Goal: Task Accomplishment & Management: Complete application form

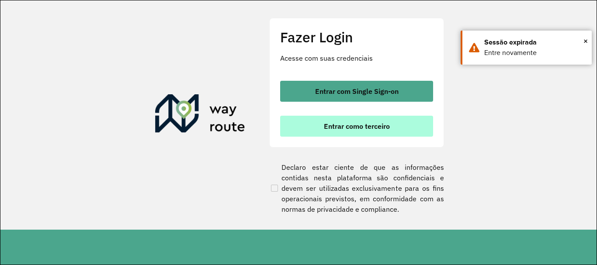
click at [345, 129] on span "Entrar como terceiro" at bounding box center [357, 126] width 66 height 7
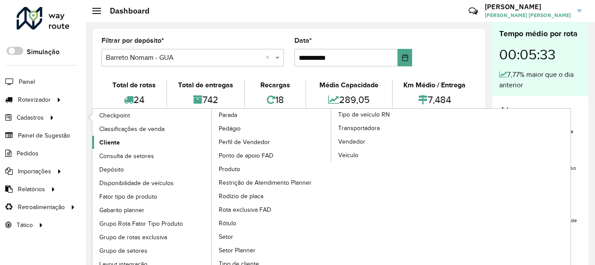
click at [128, 140] on link "Cliente" at bounding box center [152, 142] width 120 height 13
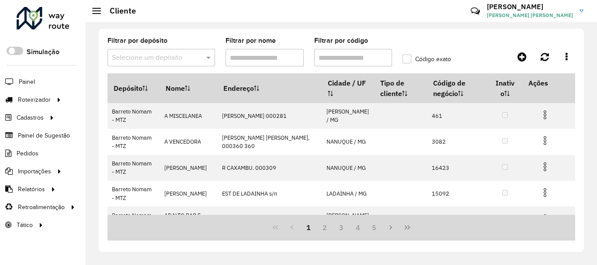
paste input "*****"
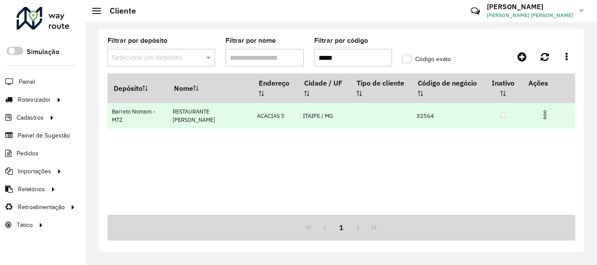
type input "*****"
click at [544, 115] on img at bounding box center [545, 115] width 10 height 10
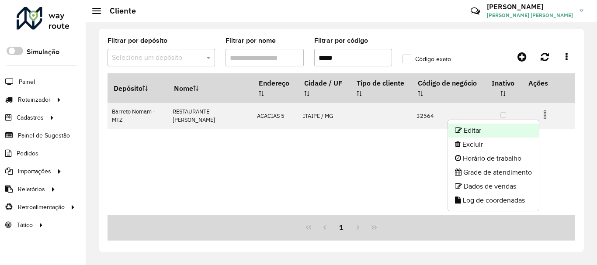
click at [492, 130] on li "Editar" at bounding box center [493, 131] width 91 height 14
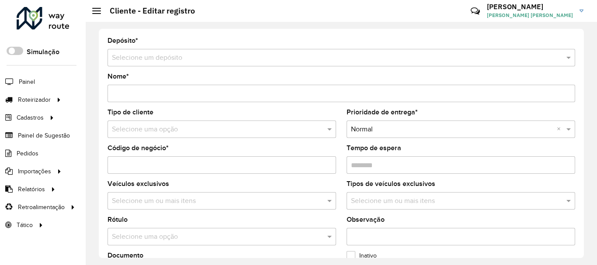
type input "**********"
type input "*****"
type input "********"
type input "*********"
type input "******"
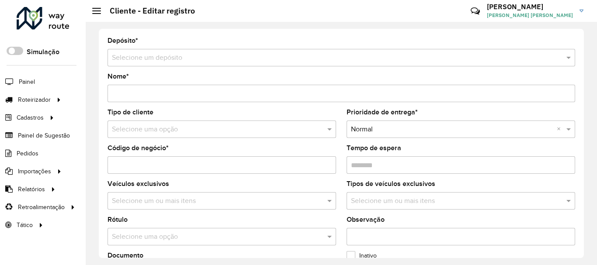
type input "**********"
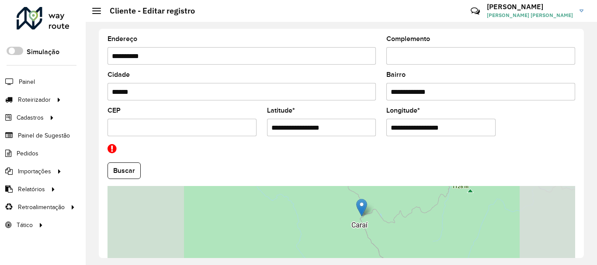
scroll to position [365, 0]
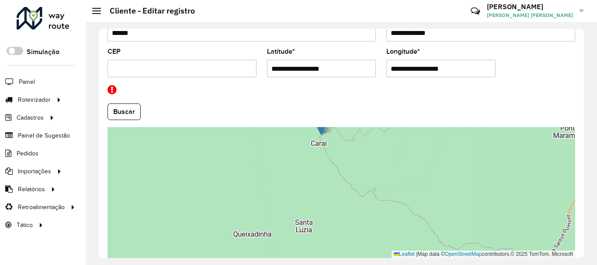
drag, startPoint x: 403, startPoint y: 231, endPoint x: 363, endPoint y: 208, distance: 46.6
click at [363, 208] on div "Leaflet | Map data © OpenStreetMap contributors,© 2025 TomTom, Microsoft" at bounding box center [342, 192] width 468 height 131
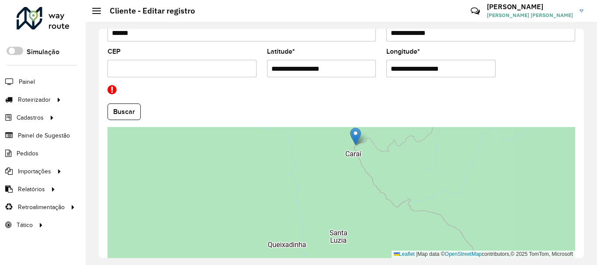
drag, startPoint x: 343, startPoint y: 157, endPoint x: 377, endPoint y: 168, distance: 36.1
click at [377, 168] on div "Leaflet | Map data © OpenStreetMap contributors,© 2025 TomTom, Microsoft" at bounding box center [342, 192] width 468 height 131
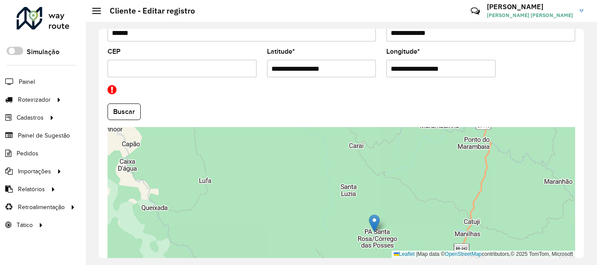
drag, startPoint x: 355, startPoint y: 135, endPoint x: 372, endPoint y: 223, distance: 89.1
click at [372, 223] on img at bounding box center [374, 224] width 11 height 18
type input "**********"
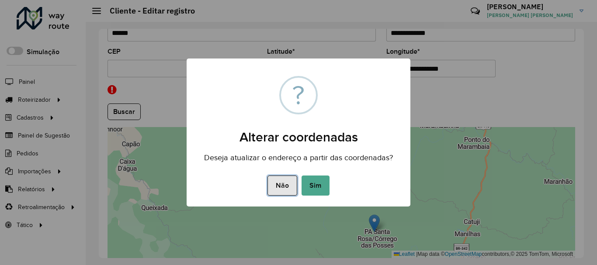
click at [288, 183] on button "Não" at bounding box center [282, 186] width 29 height 20
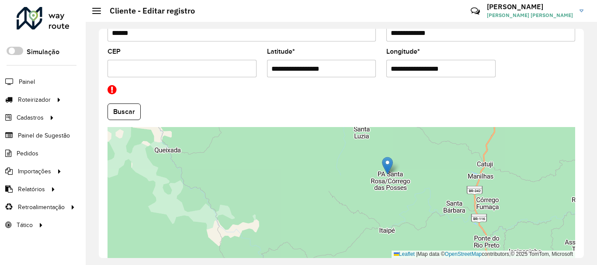
drag, startPoint x: 371, startPoint y: 204, endPoint x: 385, endPoint y: 143, distance: 62.5
click at [383, 145] on div "Leaflet | Map data © OpenStreetMap contributors,© 2025 TomTom, Microsoft" at bounding box center [342, 192] width 468 height 131
drag, startPoint x: 387, startPoint y: 164, endPoint x: 386, endPoint y: 217, distance: 53.4
click at [386, 217] on img at bounding box center [387, 218] width 11 height 18
type input "**********"
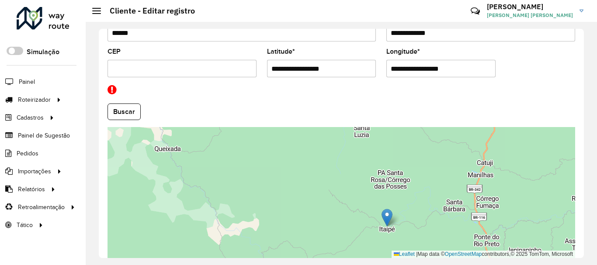
type input "**********"
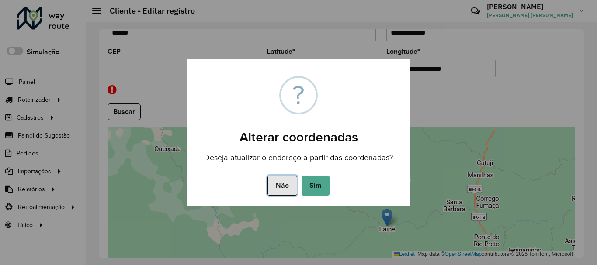
click at [275, 188] on button "Não" at bounding box center [282, 186] width 29 height 20
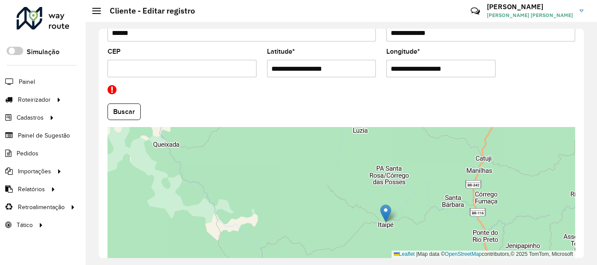
drag, startPoint x: 471, startPoint y: 233, endPoint x: 445, endPoint y: 195, distance: 46.3
click at [445, 195] on div "Leaflet | Map data © OpenStreetMap contributors,© 2025 TomTom, Microsoft" at bounding box center [342, 192] width 468 height 131
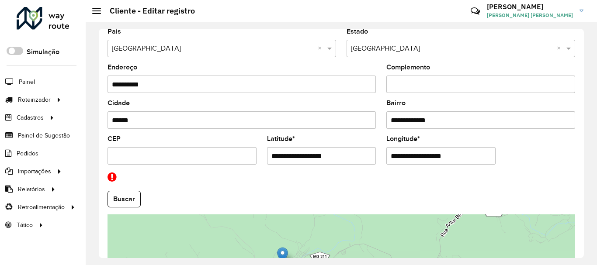
scroll to position [405, 0]
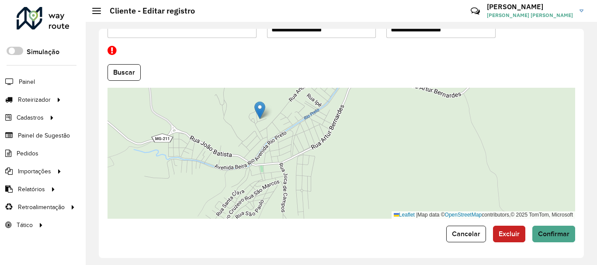
drag, startPoint x: 280, startPoint y: 134, endPoint x: 313, endPoint y: 178, distance: 54.4
click at [313, 178] on div "Leaflet | Map data © OpenStreetMap contributors,© 2025 TomTom, Microsoft" at bounding box center [342, 153] width 468 height 131
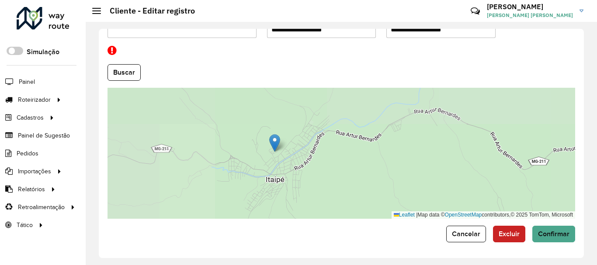
drag, startPoint x: 314, startPoint y: 131, endPoint x: 316, endPoint y: 161, distance: 30.7
click at [316, 161] on div "Leaflet | Map data © OpenStreetMap contributors,© 2025 TomTom, Microsoft" at bounding box center [342, 153] width 468 height 131
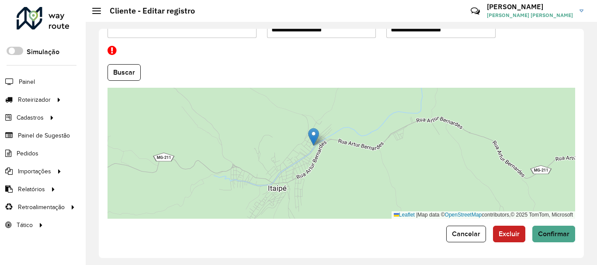
drag, startPoint x: 276, startPoint y: 146, endPoint x: 313, endPoint y: 131, distance: 39.6
click at [313, 131] on img at bounding box center [313, 137] width 11 height 18
type input "**********"
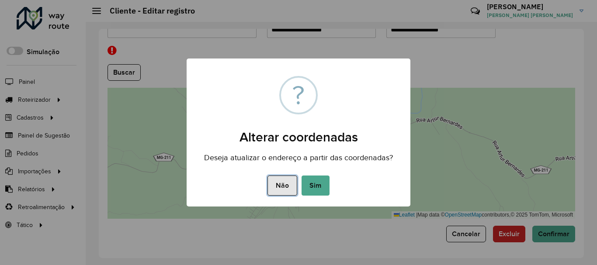
click at [288, 191] on button "Não" at bounding box center [282, 186] width 29 height 20
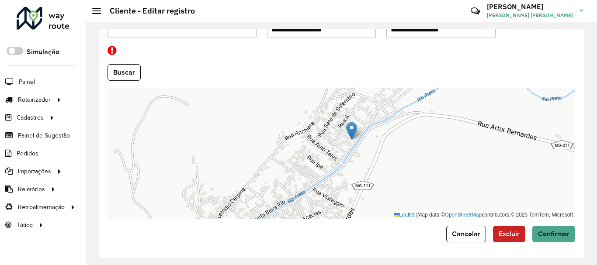
drag, startPoint x: 381, startPoint y: 152, endPoint x: 411, endPoint y: 169, distance: 34.3
click at [411, 169] on div "Leaflet | Map data © OpenStreetMap contributors,© 2025 TomTom, Microsoft" at bounding box center [342, 153] width 468 height 131
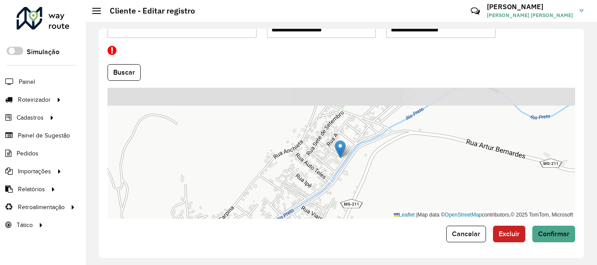
drag, startPoint x: 308, startPoint y: 119, endPoint x: 297, endPoint y: 137, distance: 21.6
click at [297, 137] on div "Leaflet | Map data © OpenStreetMap contributors,© 2025 TomTom, Microsoft" at bounding box center [342, 153] width 468 height 131
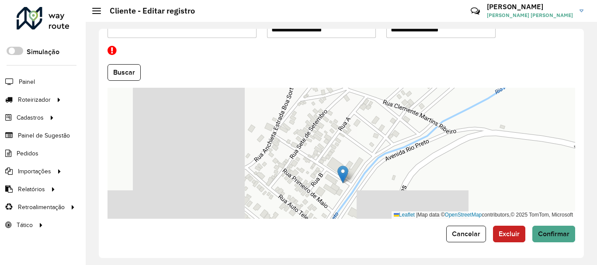
drag, startPoint x: 461, startPoint y: 170, endPoint x: 420, endPoint y: 175, distance: 41.4
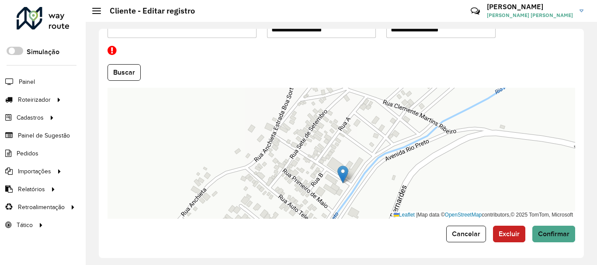
click at [420, 175] on div "Leaflet | Map data © OpenStreetMap contributors,© 2025 TomTom, Microsoft" at bounding box center [342, 153] width 468 height 131
drag, startPoint x: 345, startPoint y: 171, endPoint x: 359, endPoint y: 131, distance: 42.6
click at [359, 131] on img at bounding box center [357, 135] width 11 height 18
type input "**********"
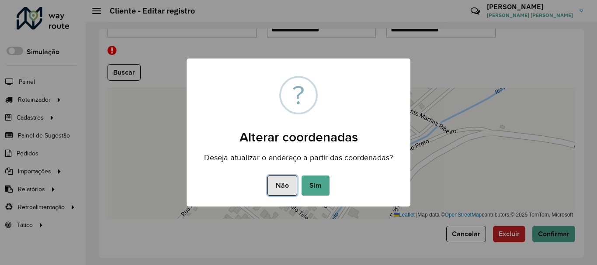
click at [269, 184] on button "Não" at bounding box center [282, 186] width 29 height 20
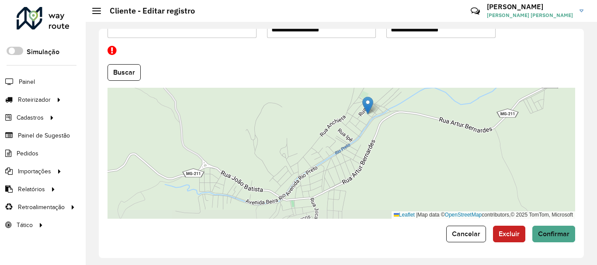
drag, startPoint x: 374, startPoint y: 187, endPoint x: 385, endPoint y: 137, distance: 50.5
click at [385, 137] on div "Leaflet | Map data © OpenStreetMap contributors,© 2025 TomTom, Microsoft" at bounding box center [342, 153] width 468 height 131
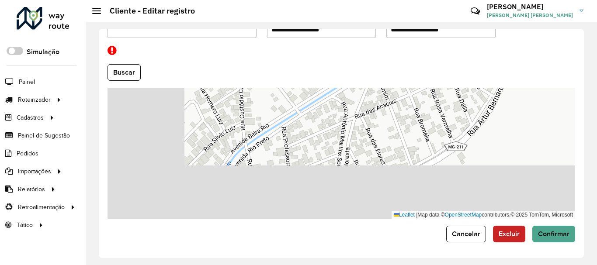
drag, startPoint x: 316, startPoint y: 200, endPoint x: 406, endPoint y: 116, distance: 123.8
click at [406, 116] on div "Leaflet | Map data © OpenStreetMap contributors,© 2025 TomTom, Microsoft" at bounding box center [342, 153] width 468 height 131
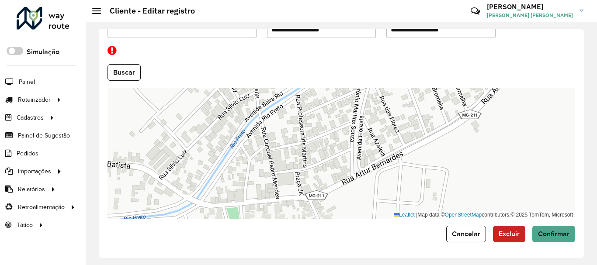
drag, startPoint x: 381, startPoint y: 163, endPoint x: 405, endPoint y: 97, distance: 70.6
click at [405, 97] on div "Leaflet | Map data © OpenStreetMap contributors,© 2025 TomTom, Microsoft" at bounding box center [342, 153] width 468 height 131
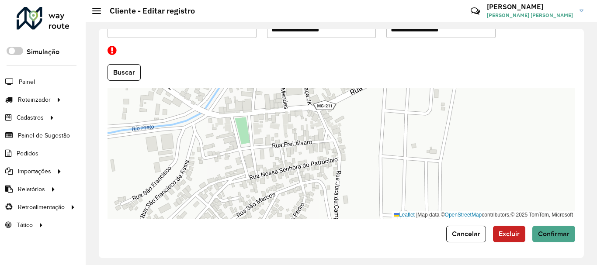
drag, startPoint x: 368, startPoint y: 147, endPoint x: 356, endPoint y: 104, distance: 44.2
click at [356, 105] on div "Leaflet | Map data © OpenStreetMap contributors,© 2025 TomTom, Microsoft" at bounding box center [342, 153] width 468 height 131
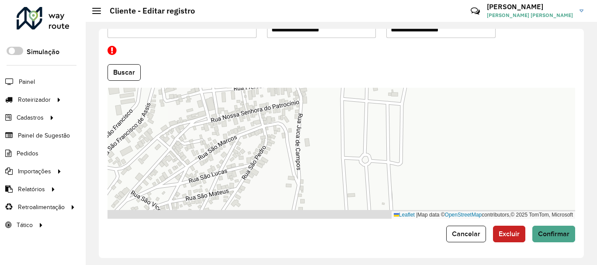
click at [363, 147] on div "Leaflet | Map data © OpenStreetMap contributors,© 2025 TomTom, Microsoft" at bounding box center [342, 153] width 468 height 131
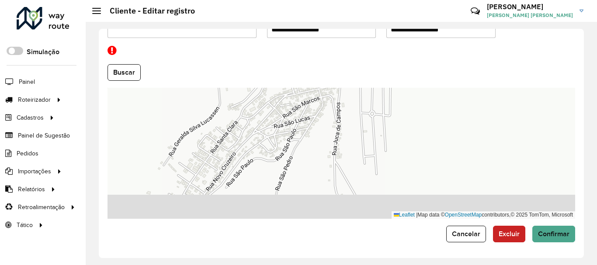
drag, startPoint x: 360, startPoint y: 171, endPoint x: 368, endPoint y: 134, distance: 38.3
click at [368, 134] on div "Leaflet | Map data © OpenStreetMap contributors,© 2025 TomTom, Microsoft" at bounding box center [342, 153] width 468 height 131
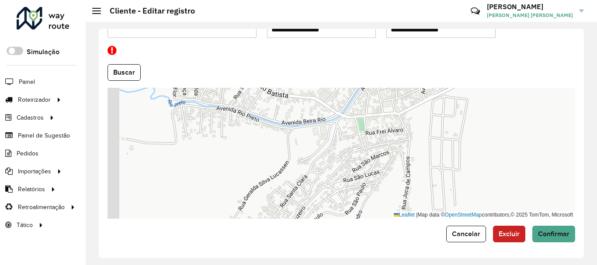
drag, startPoint x: 355, startPoint y: 121, endPoint x: 429, endPoint y: 178, distance: 93.8
click at [429, 178] on div "Leaflet | Map data © OpenStreetMap contributors,© 2025 TomTom, Microsoft" at bounding box center [342, 153] width 468 height 131
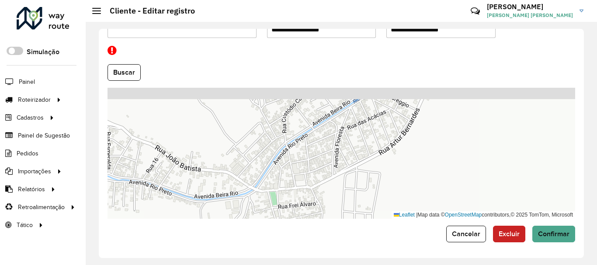
drag, startPoint x: 462, startPoint y: 127, endPoint x: 374, endPoint y: 189, distance: 107.1
click at [364, 197] on div "Leaflet | Map data © OpenStreetMap contributors,© 2025 TomTom, Microsoft" at bounding box center [342, 153] width 468 height 131
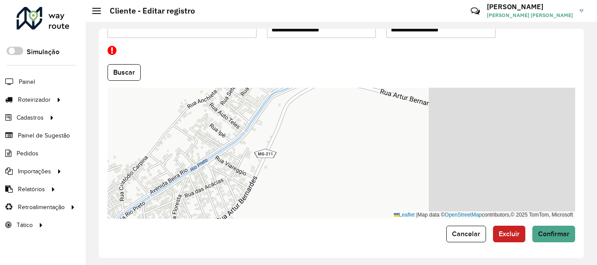
drag, startPoint x: 515, startPoint y: 129, endPoint x: 350, endPoint y: 199, distance: 178.8
click at [350, 199] on div "Leaflet | Map data © OpenStreetMap contributors,© 2025 TomTom, Microsoft" at bounding box center [342, 153] width 468 height 131
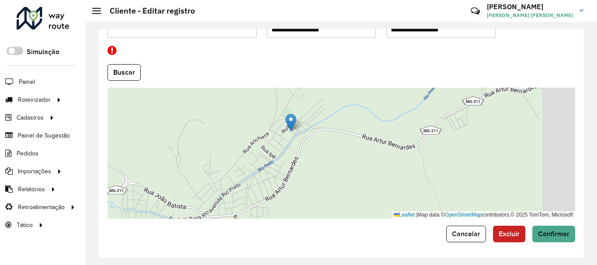
drag, startPoint x: 494, startPoint y: 128, endPoint x: 395, endPoint y: 182, distance: 112.7
click at [395, 182] on div "Leaflet | Map data © OpenStreetMap contributors,© 2025 TomTom, Microsoft" at bounding box center [342, 153] width 468 height 131
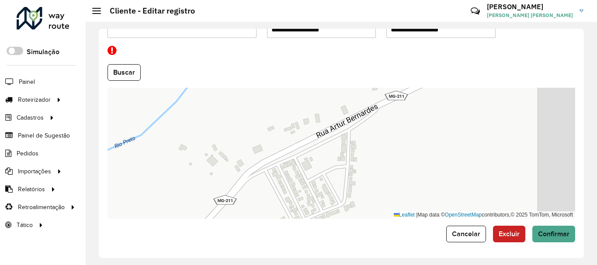
drag, startPoint x: 412, startPoint y: 130, endPoint x: 339, endPoint y: 186, distance: 92.3
click at [339, 186] on div "Leaflet | Map data © OpenStreetMap contributors,© 2025 TomTom, Microsoft" at bounding box center [342, 153] width 468 height 131
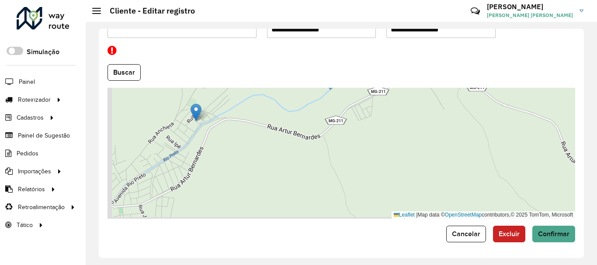
drag, startPoint x: 338, startPoint y: 185, endPoint x: 371, endPoint y: 118, distance: 74.7
click at [371, 118] on div "Leaflet | Map data © OpenStreetMap contributors,© 2025 TomTom, Microsoft" at bounding box center [342, 153] width 468 height 131
drag, startPoint x: 242, startPoint y: 146, endPoint x: 282, endPoint y: 119, distance: 48.3
click at [282, 119] on div "Leaflet | Map data © OpenStreetMap contributors,© 2025 TomTom, Microsoft" at bounding box center [342, 153] width 468 height 131
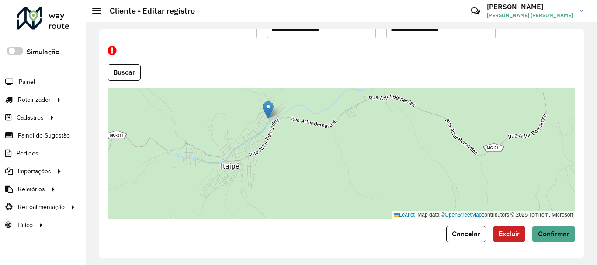
drag, startPoint x: 276, startPoint y: 113, endPoint x: 280, endPoint y: 129, distance: 16.9
click at [280, 129] on div "Leaflet | Map data © OpenStreetMap contributors,© 2025 TomTom, Microsoft" at bounding box center [342, 153] width 468 height 131
drag, startPoint x: 266, startPoint y: 109, endPoint x: 249, endPoint y: 168, distance: 61.3
click at [249, 168] on img at bounding box center [251, 169] width 11 height 18
type input "**********"
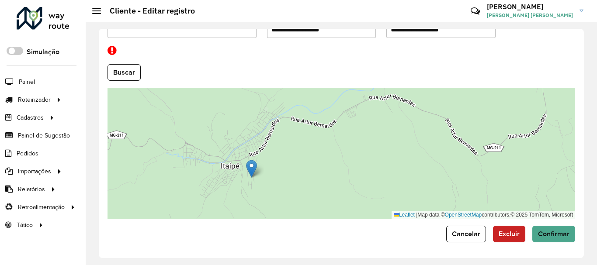
type input "**********"
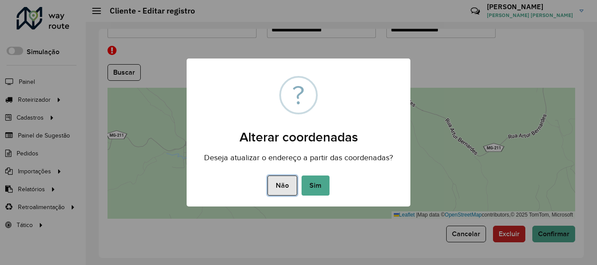
click at [276, 177] on button "Não" at bounding box center [282, 186] width 29 height 20
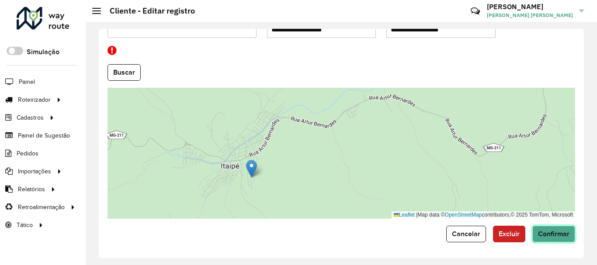
click at [545, 234] on span "Confirmar" at bounding box center [553, 234] width 31 height 7
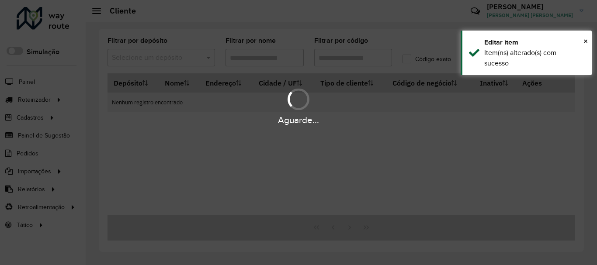
type input "*****"
